Goal: Transaction & Acquisition: Purchase product/service

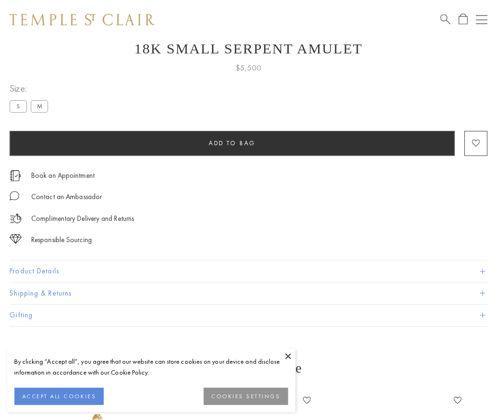
scroll to position [38, 0]
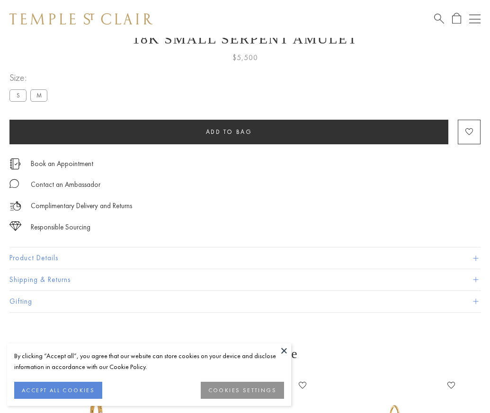
click at [228, 131] on span "Add to bag" at bounding box center [229, 132] width 46 height 8
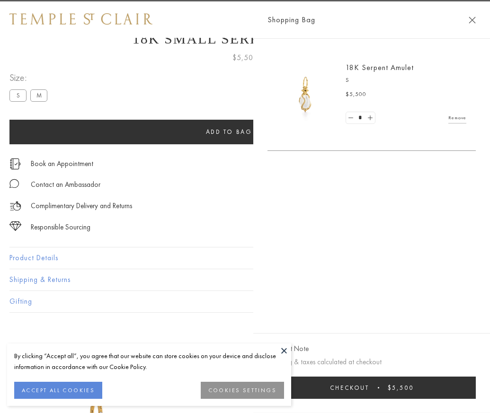
click at [369, 392] on span "Checkout" at bounding box center [349, 388] width 39 height 8
